Goal: Information Seeking & Learning: Check status

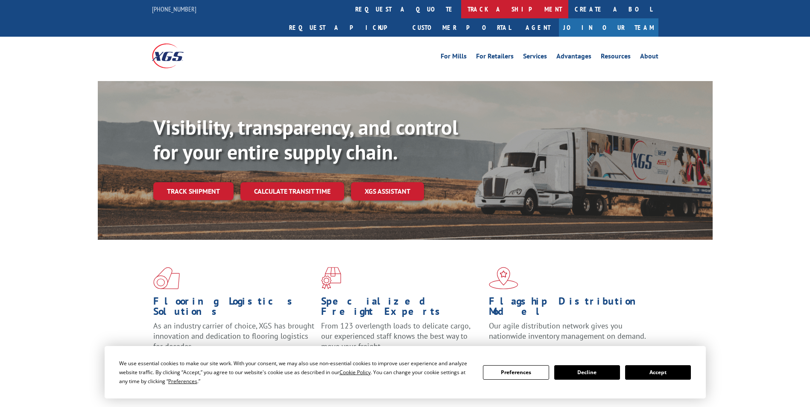
click at [461, 12] on link "track a shipment" at bounding box center [514, 9] width 107 height 18
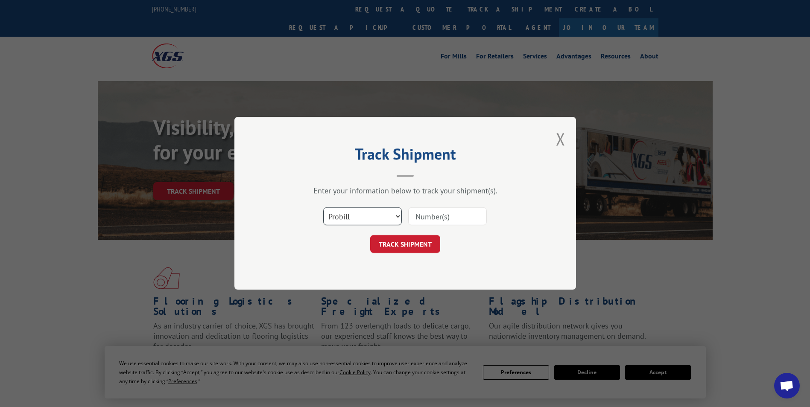
click at [357, 218] on select "Select category... Probill BOL PO" at bounding box center [362, 217] width 79 height 18
select select "bol"
click at [323, 208] on select "Select category... Probill BOL PO" at bounding box center [362, 217] width 79 height 18
click at [415, 220] on input at bounding box center [447, 217] width 79 height 18
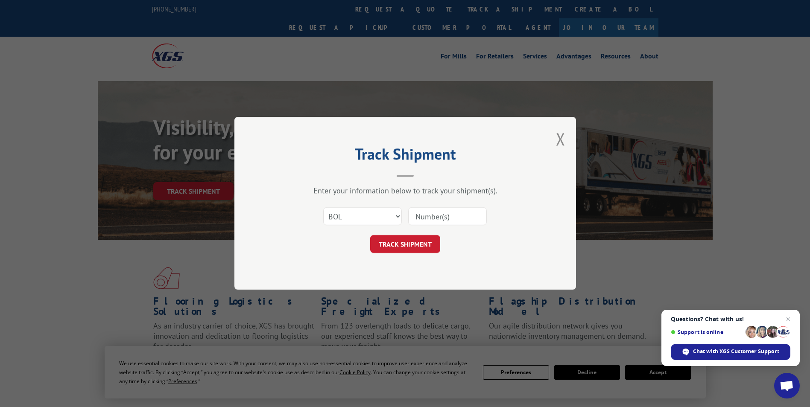
paste input "80672"
type input "80672"
click at [433, 245] on button "TRACK SHIPMENT" at bounding box center [405, 245] width 70 height 18
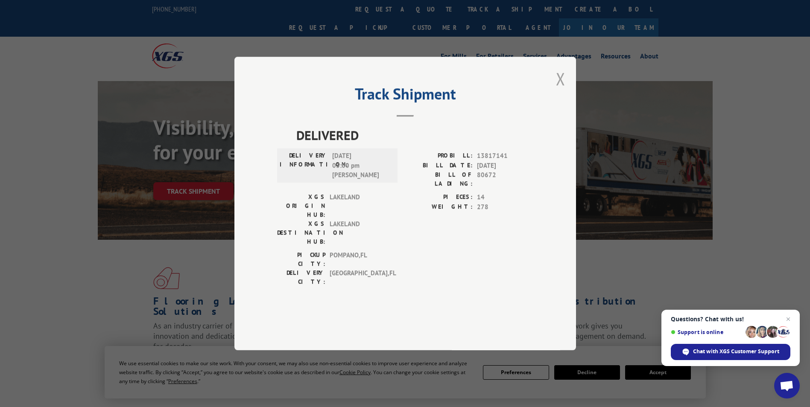
click at [559, 90] on button "Close modal" at bounding box center [560, 78] width 9 height 23
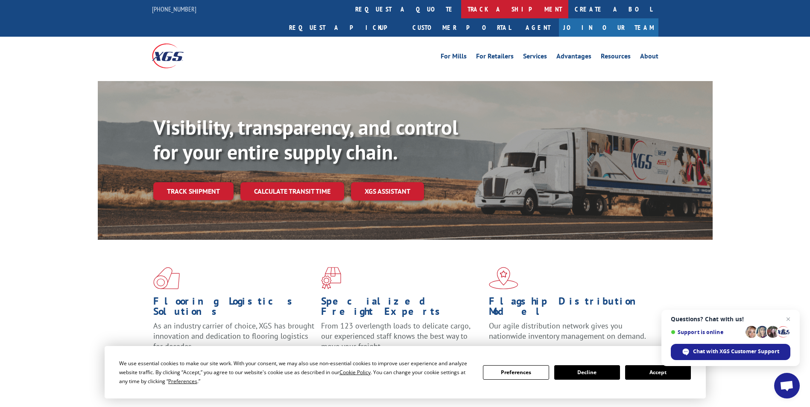
click at [461, 8] on link "track a shipment" at bounding box center [514, 9] width 107 height 18
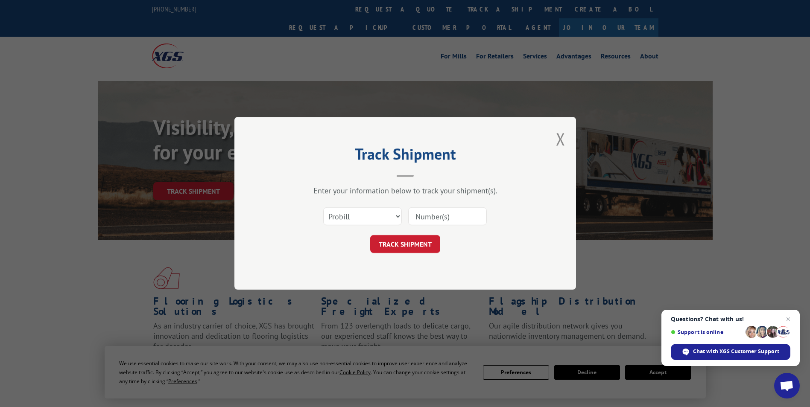
click at [431, 215] on input at bounding box center [447, 217] width 79 height 18
paste input "17565535"
type input "17565535"
click at [427, 251] on button "TRACK SHIPMENT" at bounding box center [405, 245] width 70 height 18
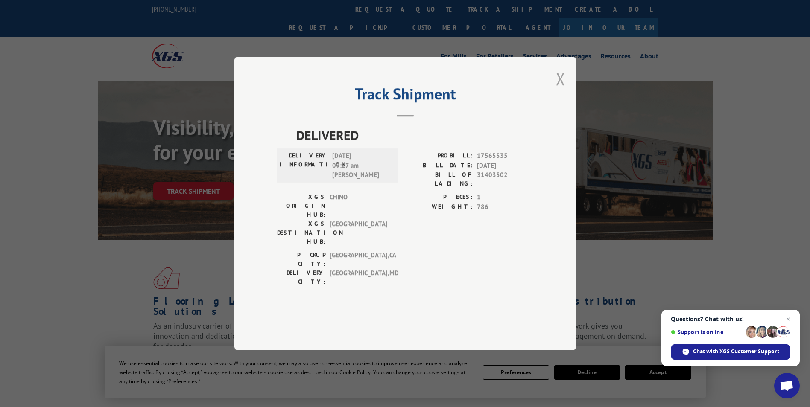
click at [563, 90] on button "Close modal" at bounding box center [560, 78] width 9 height 23
